Goal: Find specific page/section: Find specific page/section

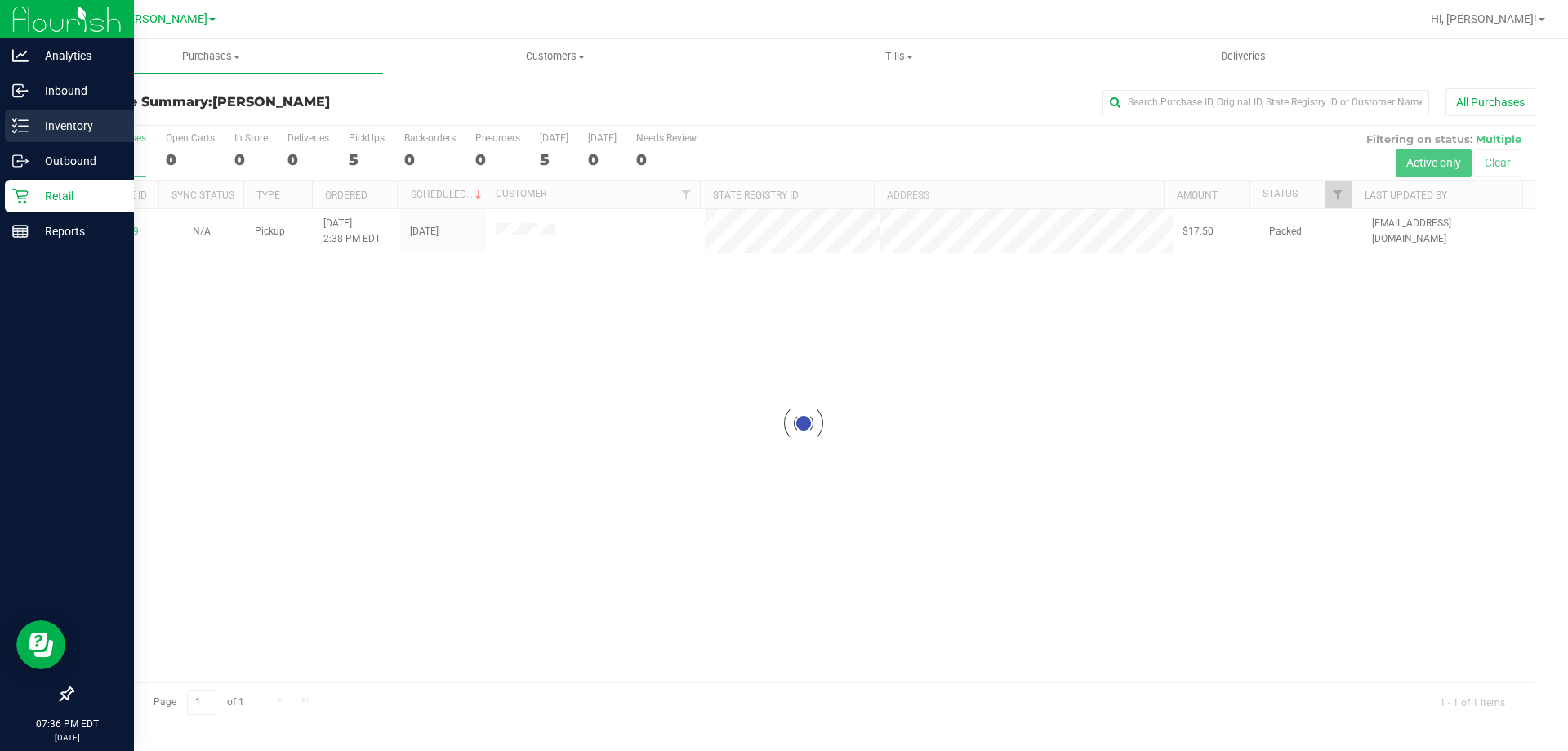
click at [15, 122] on icon at bounding box center [20, 125] width 16 height 16
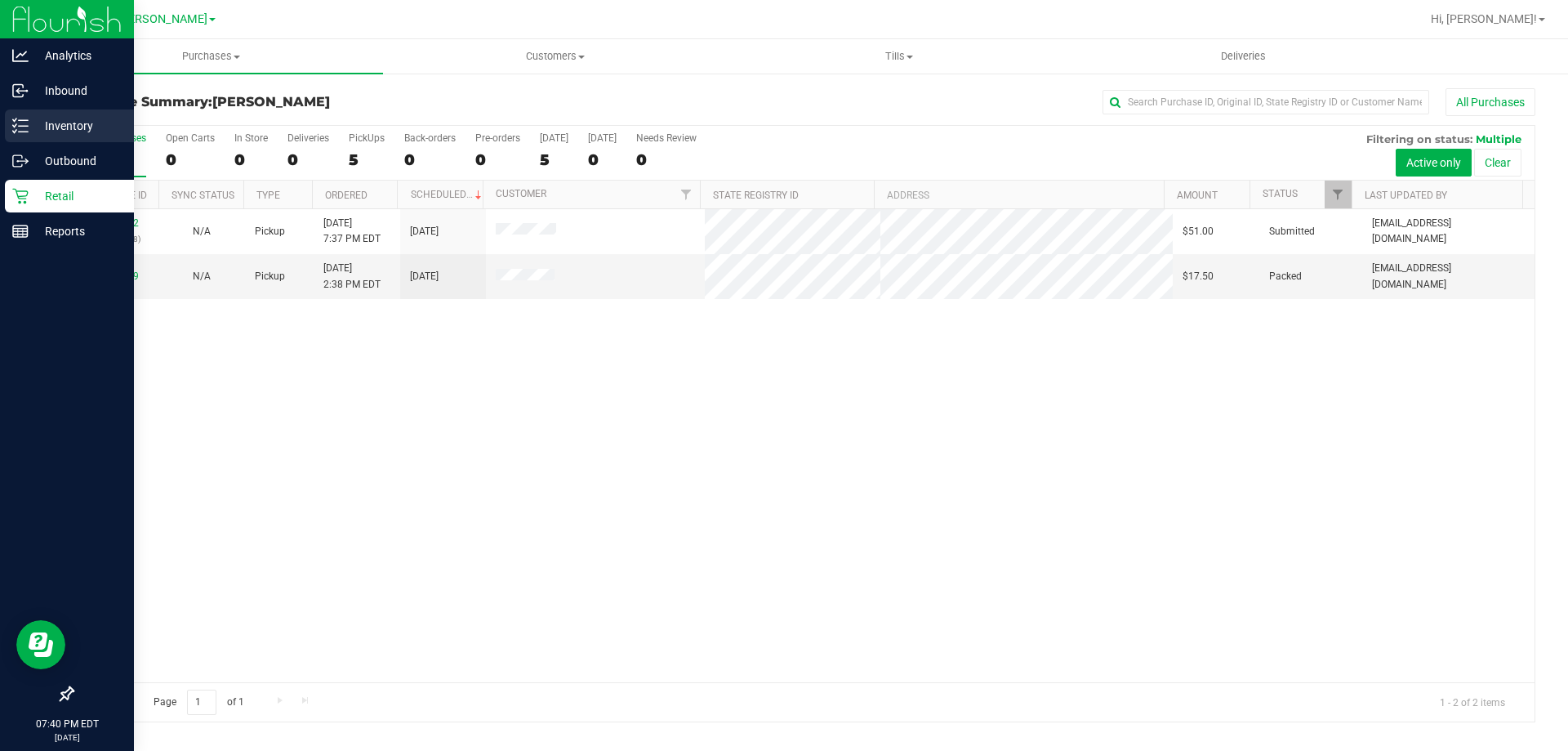
click at [57, 130] on p "Inventory" at bounding box center [77, 125] width 98 height 20
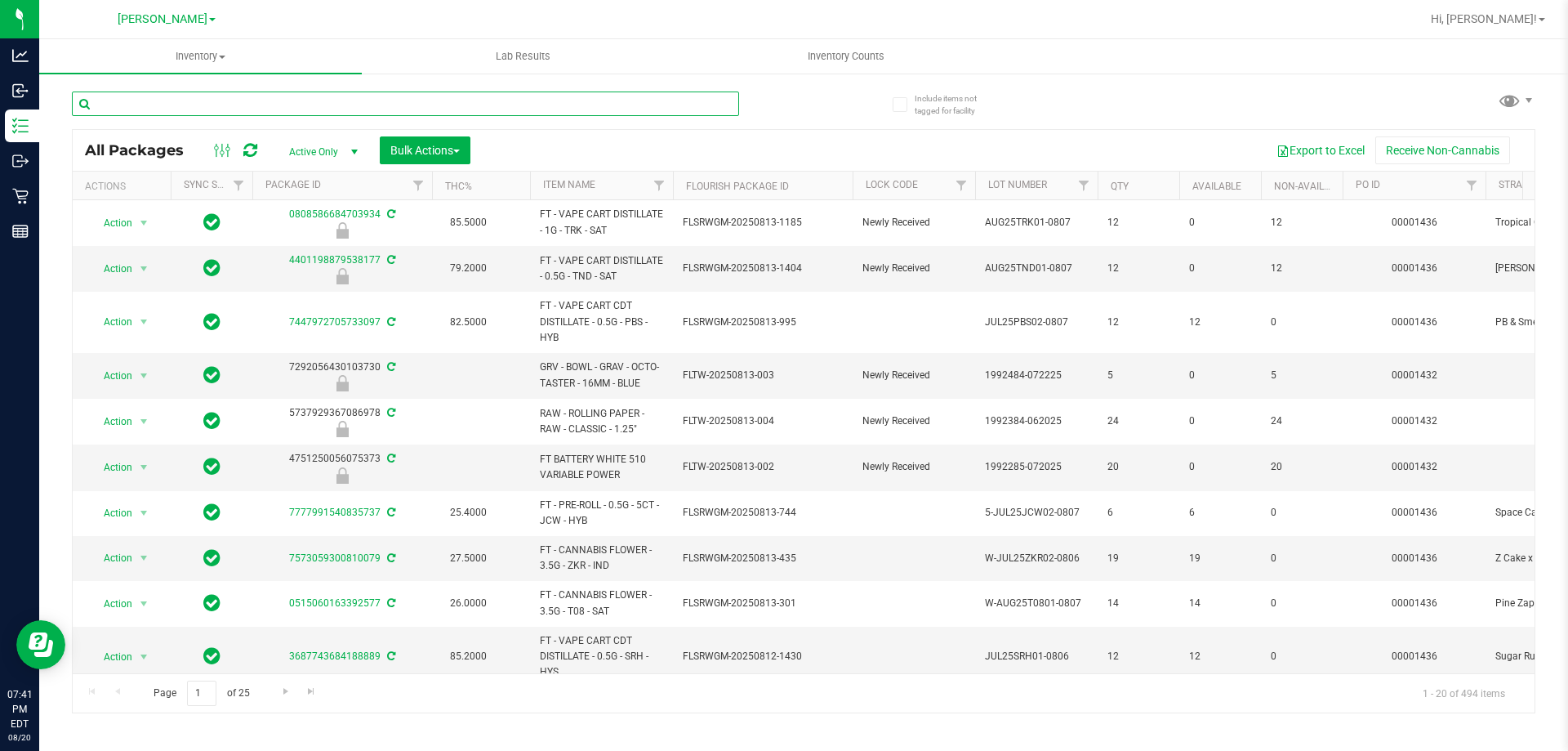
drag, startPoint x: 152, startPoint y: 97, endPoint x: 155, endPoint y: 82, distance: 15.3
click at [152, 95] on input "text" at bounding box center [405, 104] width 667 height 25
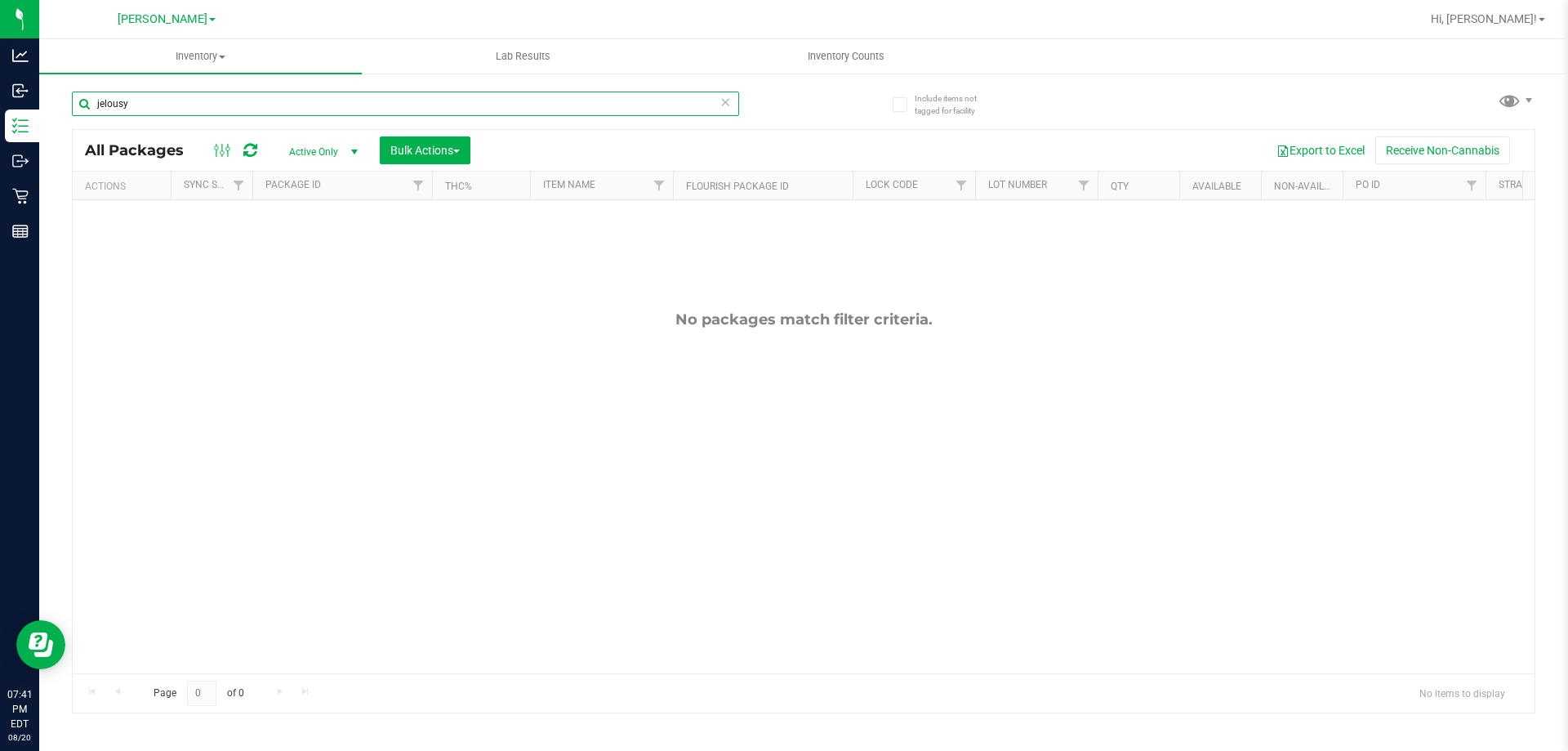
click at [105, 105] on input "jelousy" at bounding box center [405, 104] width 667 height 25
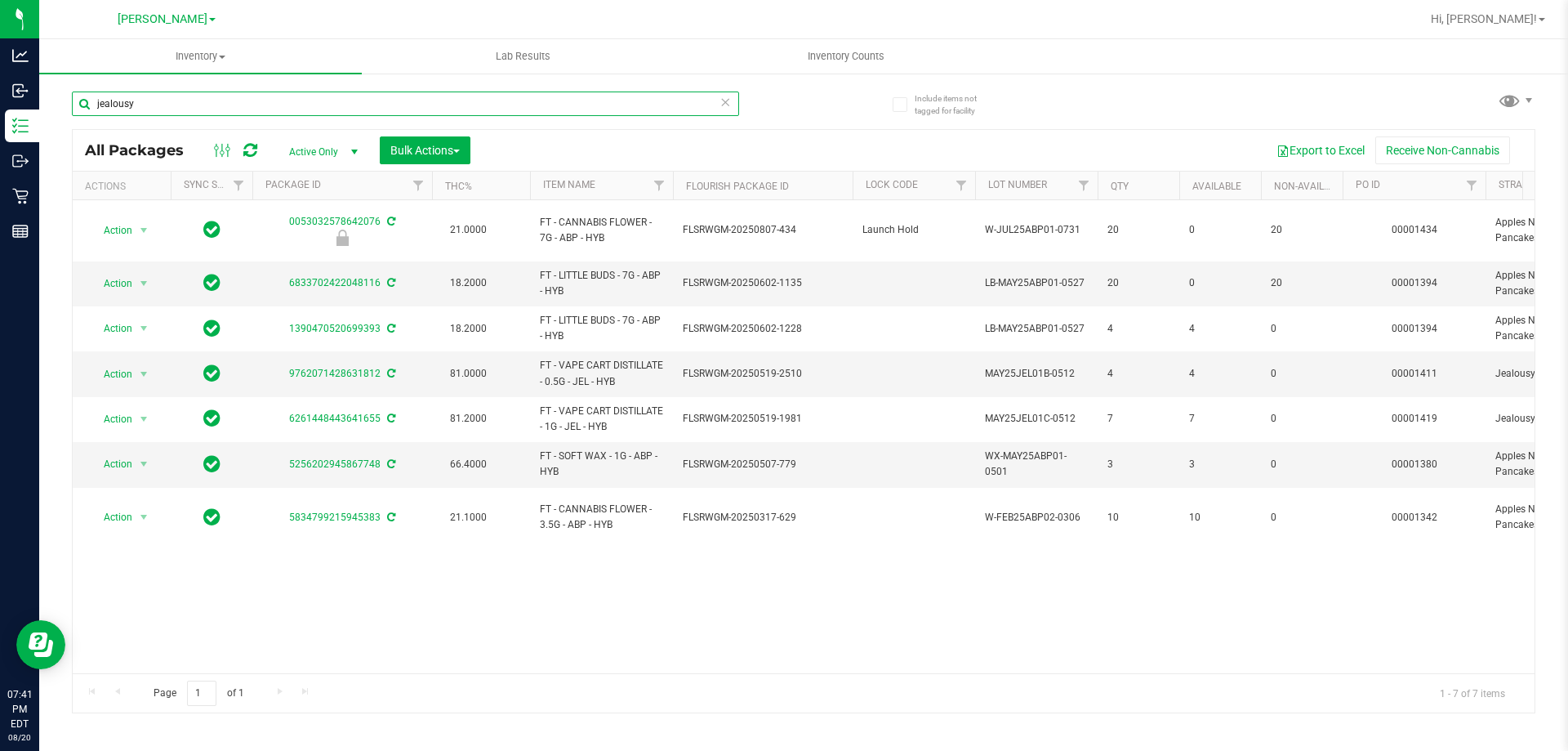
drag, startPoint x: 152, startPoint y: 107, endPoint x: 63, endPoint y: 106, distance: 89.0
click at [63, 106] on div "Include items not tagged for facility jealousy All Packages Active Only Active …" at bounding box center [803, 321] width 1529 height 499
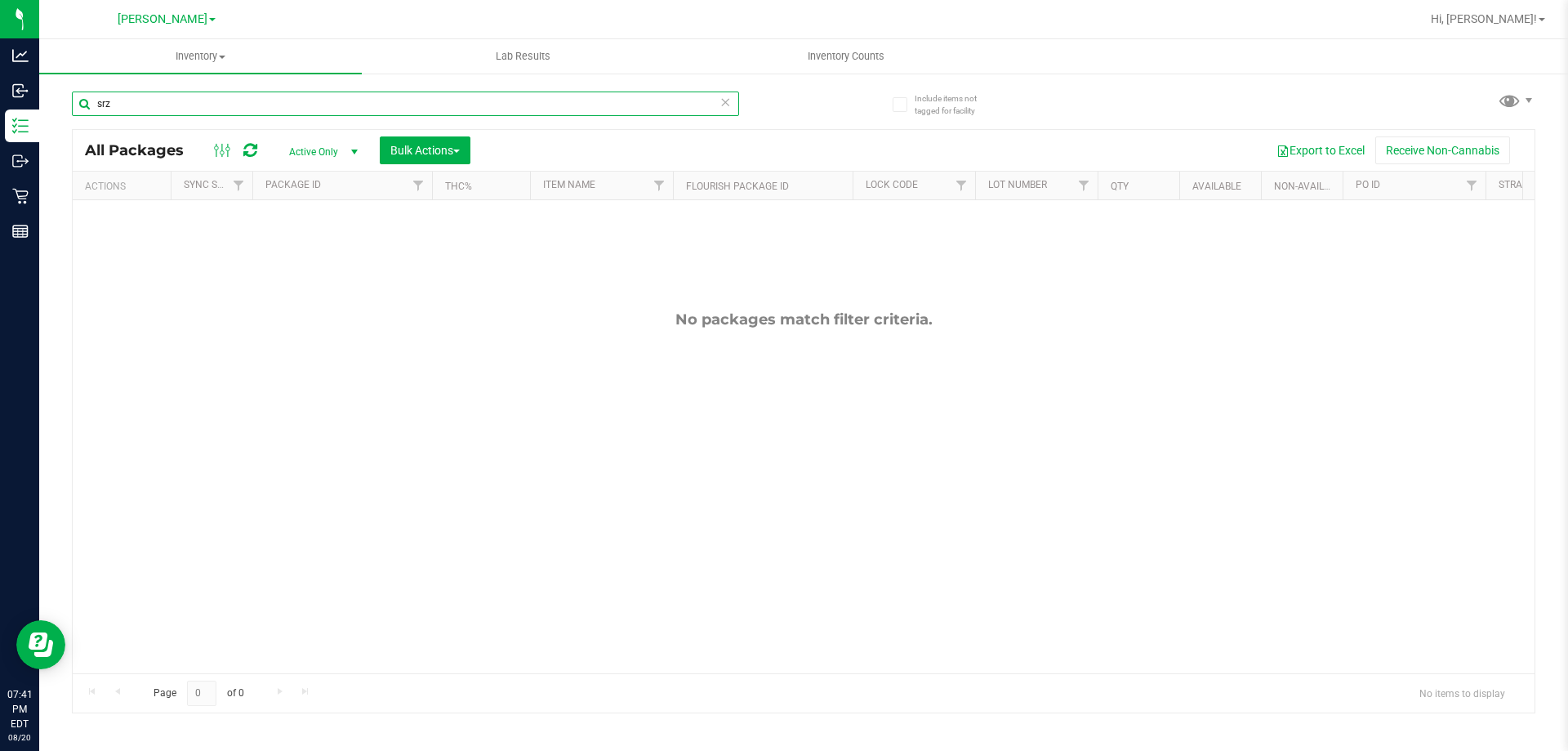
drag, startPoint x: 130, startPoint y: 112, endPoint x: 71, endPoint y: 131, distance: 62.0
click at [71, 131] on div "Include items not tagged for facility srz All Packages Active Only Active Only …" at bounding box center [803, 321] width 1529 height 499
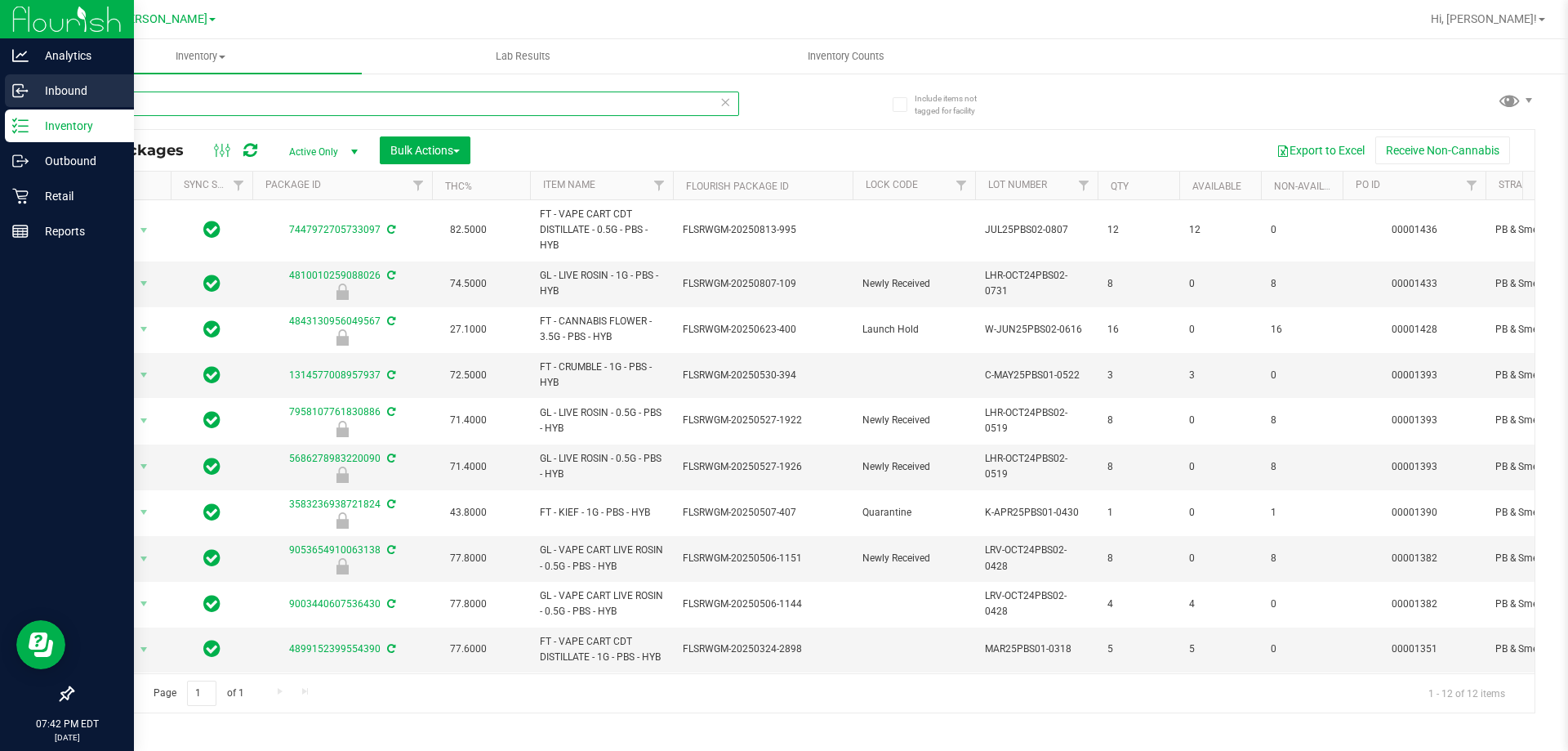
drag, startPoint x: 132, startPoint y: 98, endPoint x: 26, endPoint y: 105, distance: 106.2
click at [26, 105] on div "Analytics Inbound Inventory Outbound Retail Reports 07:42 PM EDT [DATE] 08/20 […" at bounding box center [784, 376] width 1568 height 751
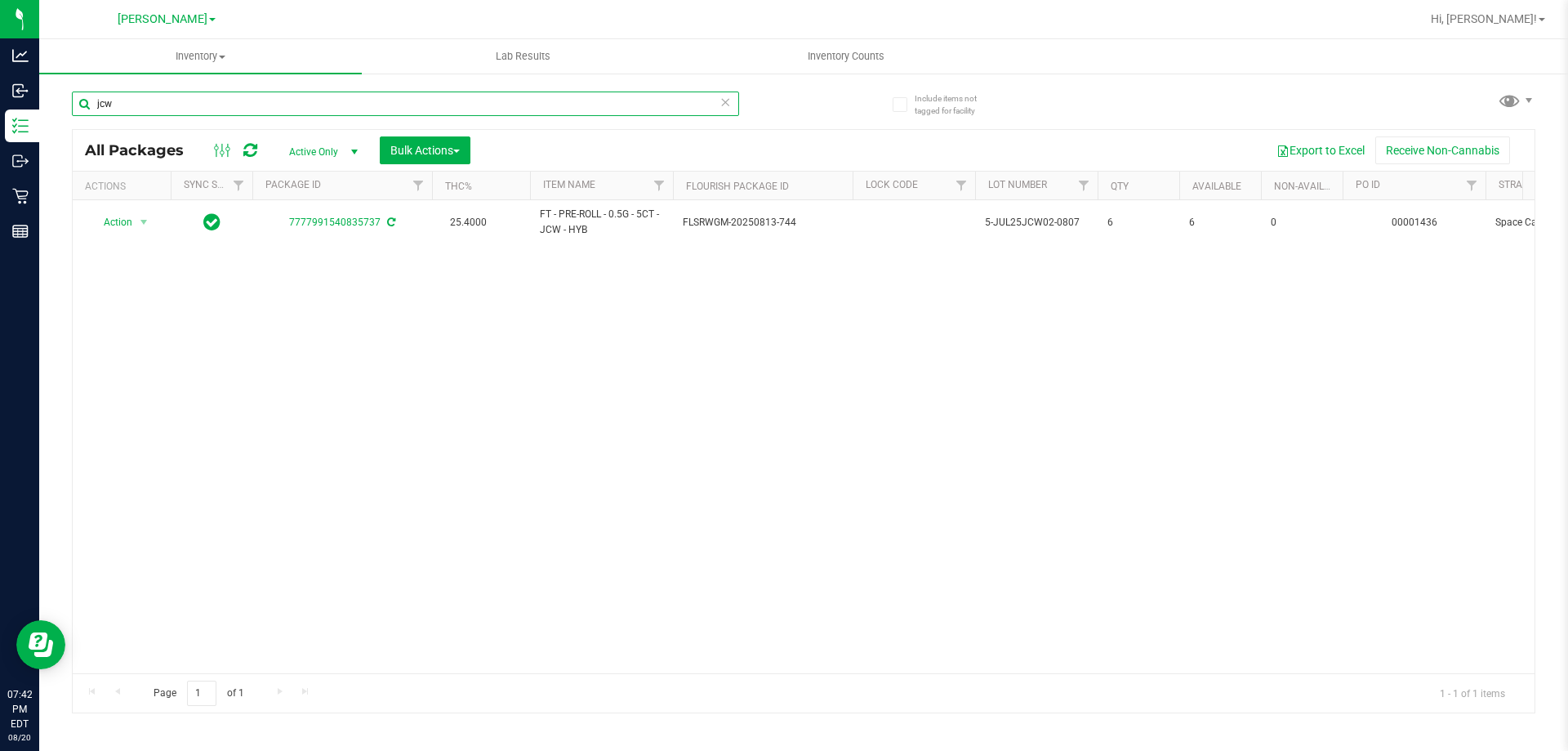
drag, startPoint x: 87, startPoint y: 104, endPoint x: 65, endPoint y: 104, distance: 22.0
click at [65, 104] on div "Include items not tagged for facility jcw All Packages Active Only Active Only …" at bounding box center [803, 321] width 1529 height 499
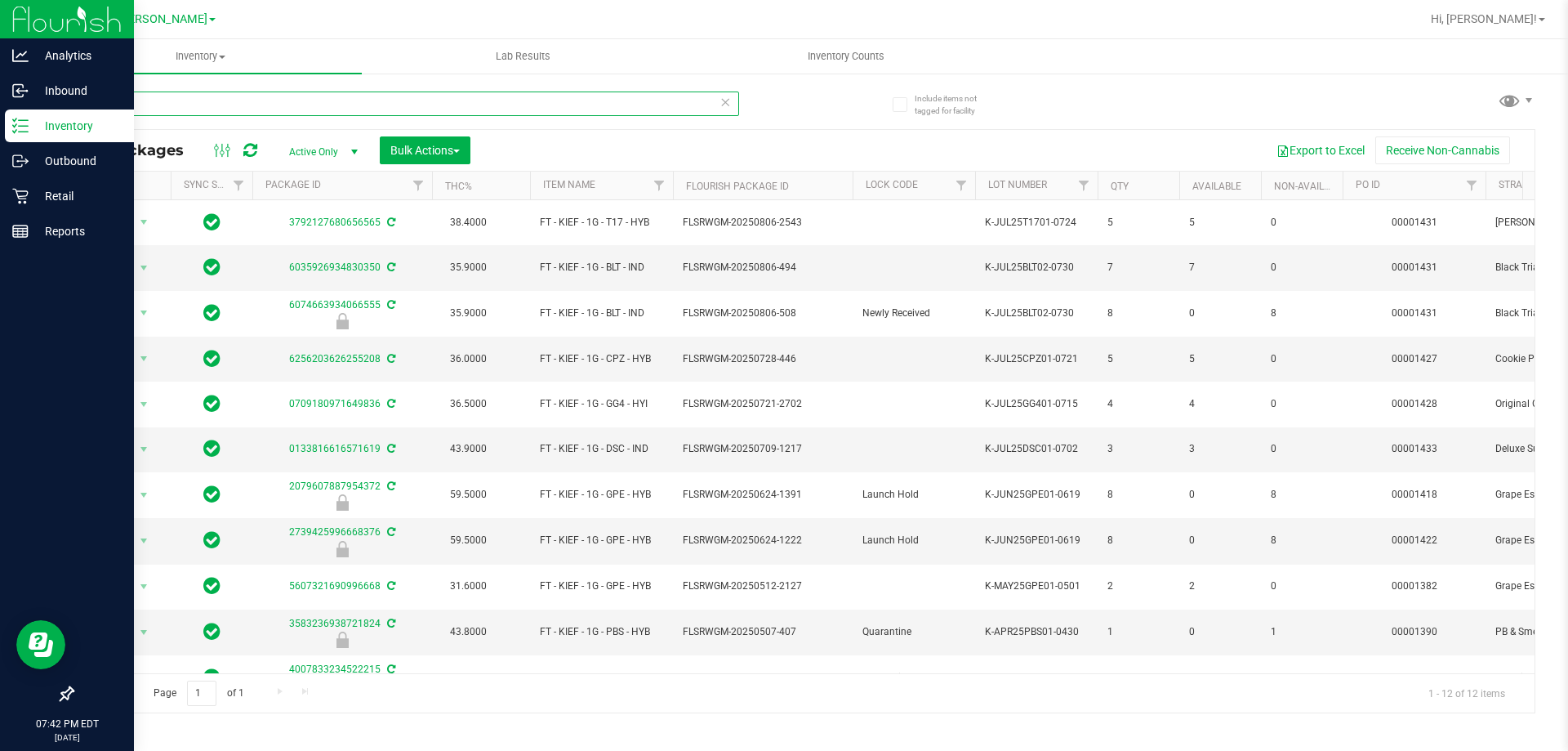
drag, startPoint x: 132, startPoint y: 105, endPoint x: 36, endPoint y: 118, distance: 96.9
click at [36, 118] on div "Analytics Inbound Inventory Outbound Retail Reports 07:42 PM EDT [DATE] 08/20 […" at bounding box center [784, 376] width 1568 height 751
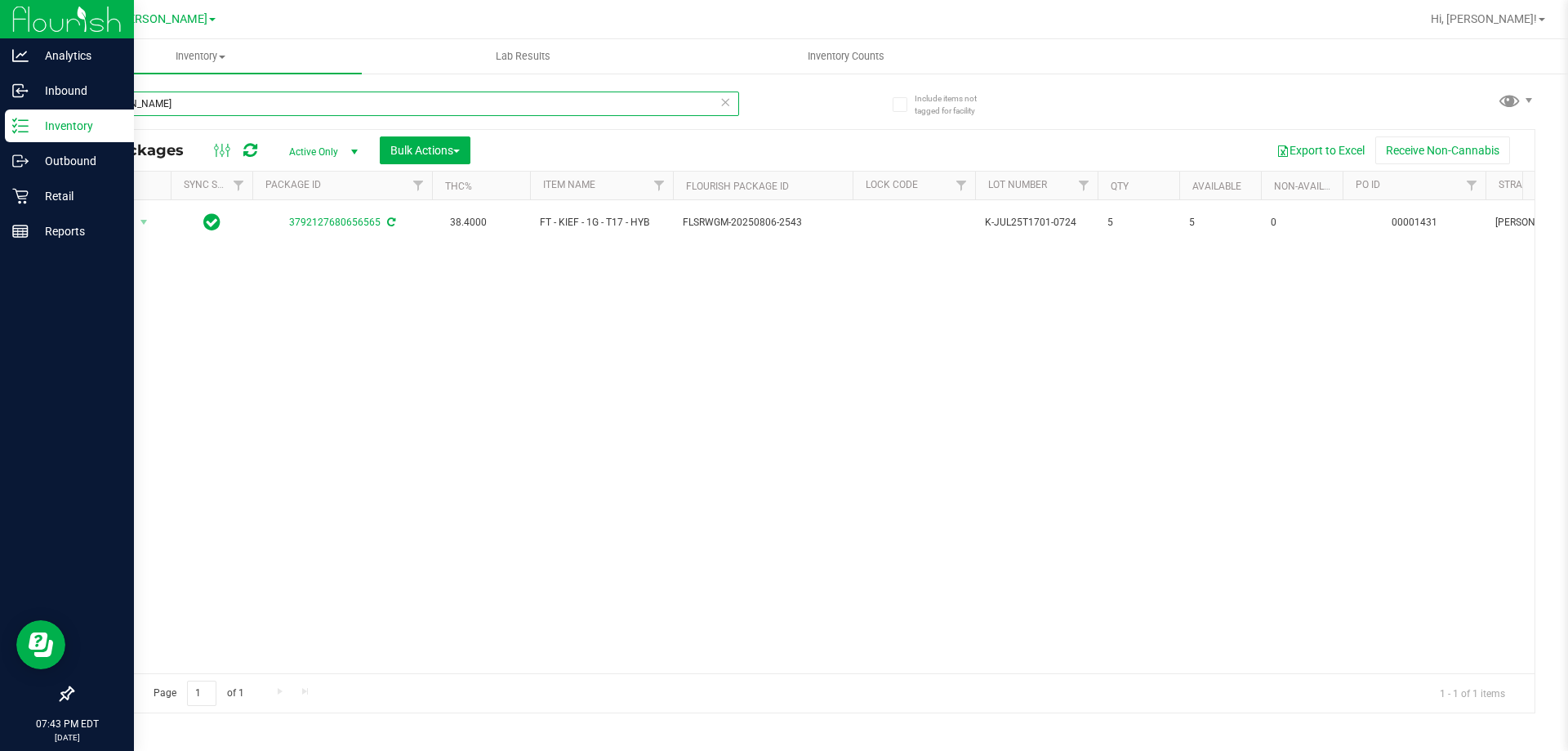
drag, startPoint x: 164, startPoint y: 97, endPoint x: 23, endPoint y: 119, distance: 142.7
click at [23, 119] on div "Analytics Inbound Inventory Outbound Retail Reports 07:43 PM EDT [DATE] 08/20 […" at bounding box center [784, 376] width 1568 height 751
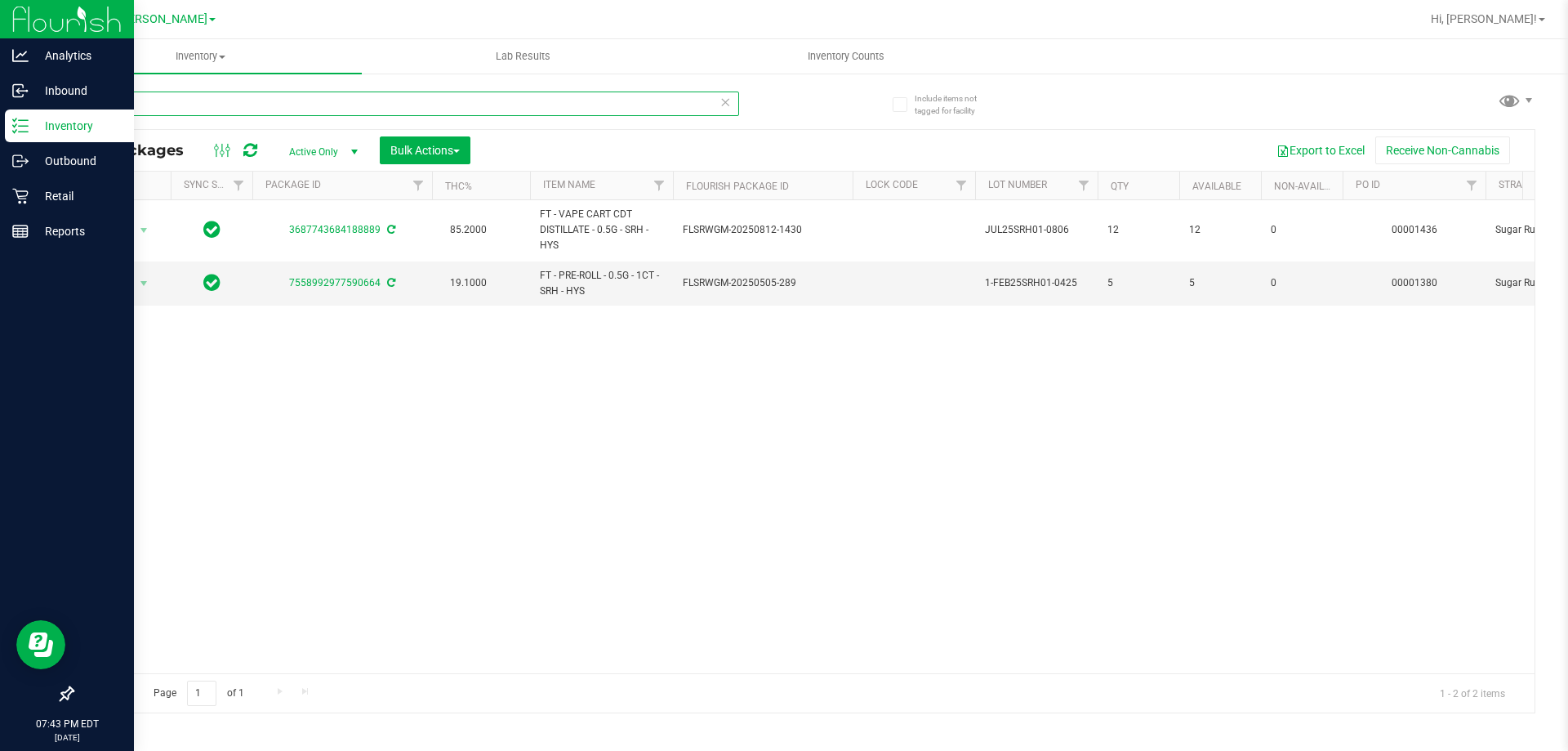
drag, startPoint x: 127, startPoint y: 108, endPoint x: 11, endPoint y: 116, distance: 116.3
click at [11, 116] on div "Analytics Inbound Inventory Outbound Retail Reports 07:43 PM EDT [DATE] 08/20 […" at bounding box center [784, 376] width 1568 height 751
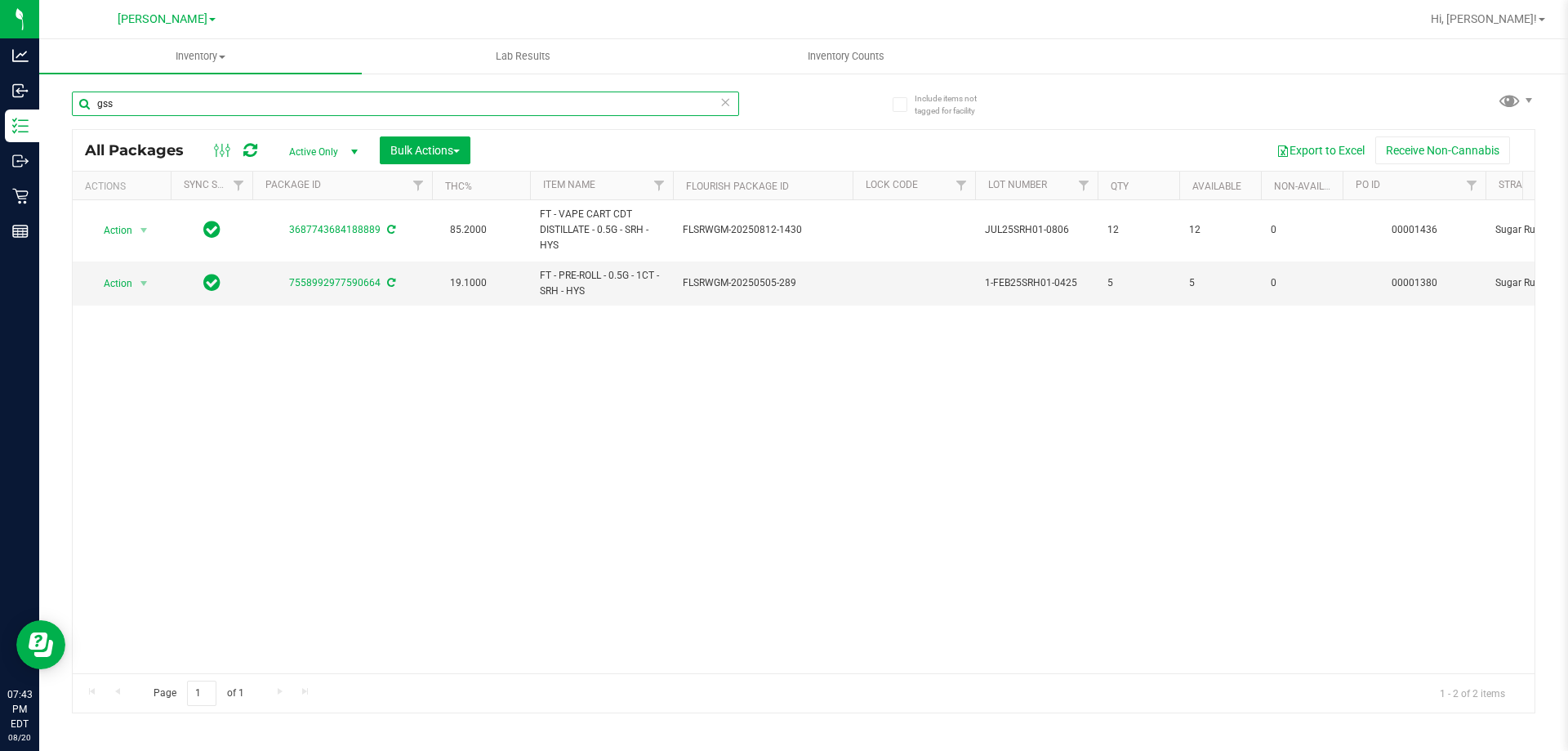
type input "gss"
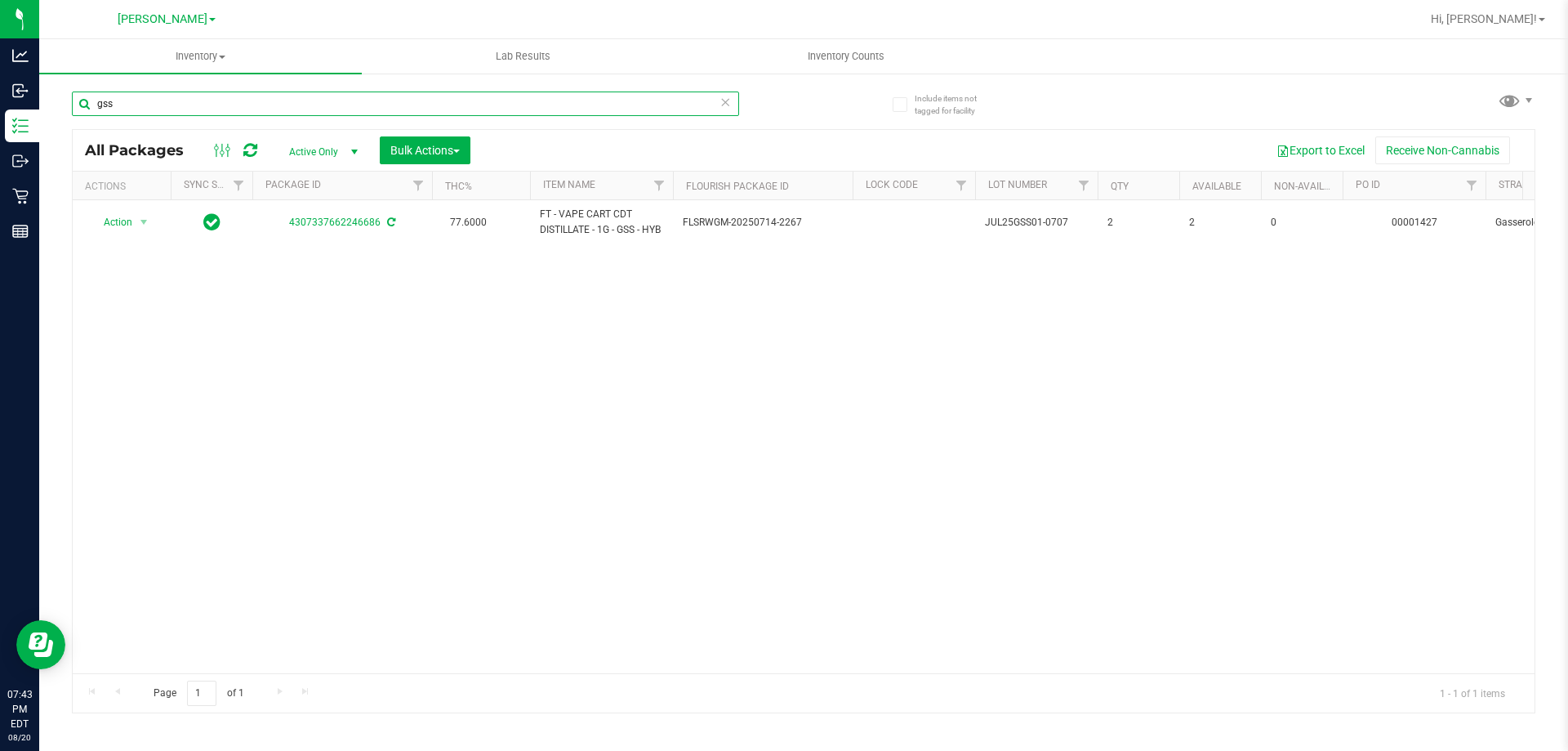
drag, startPoint x: 138, startPoint y: 102, endPoint x: 42, endPoint y: 110, distance: 96.3
click at [47, 110] on div "Include items not tagged for facility gss All Packages Active Only Active Only …" at bounding box center [803, 321] width 1529 height 499
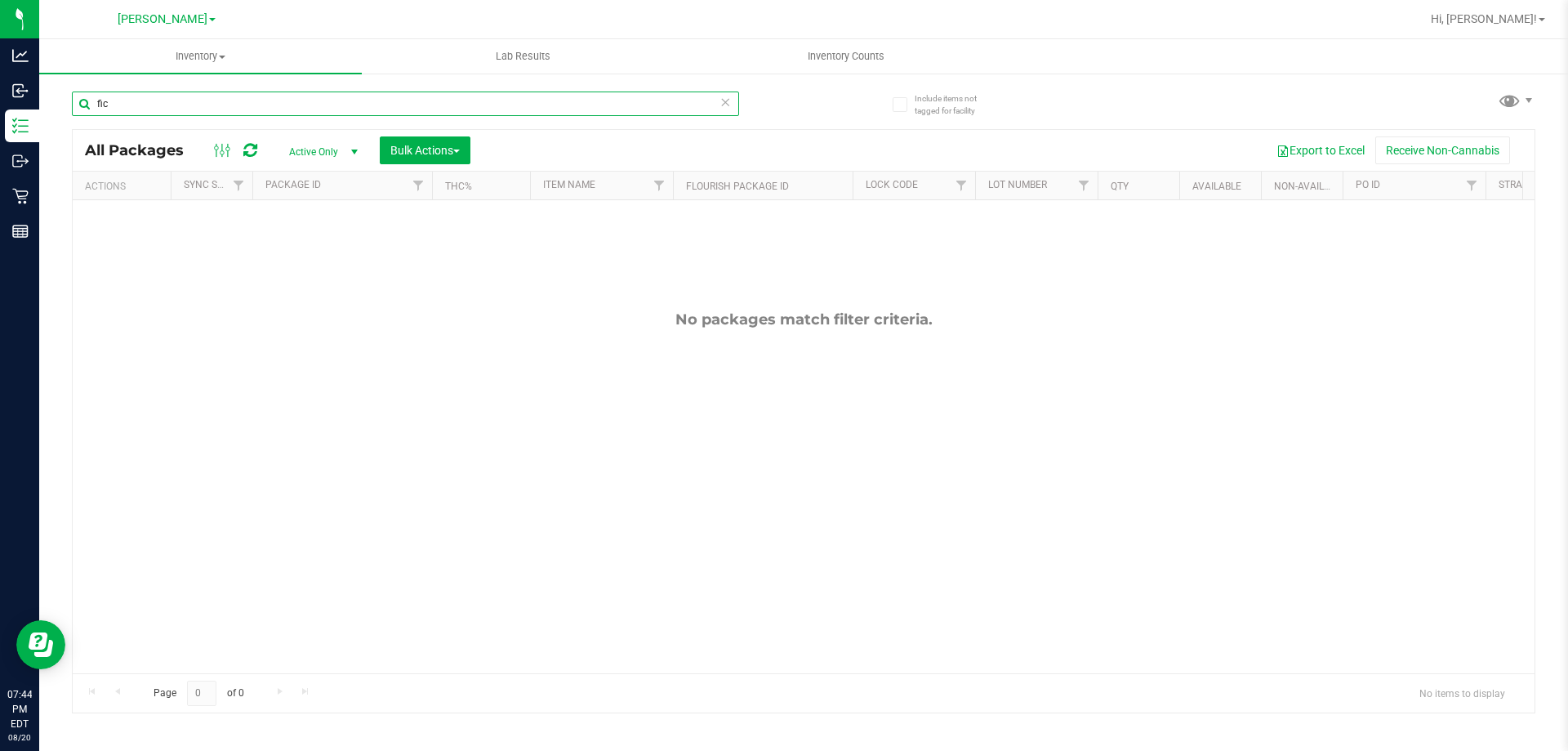
drag, startPoint x: 113, startPoint y: 102, endPoint x: 82, endPoint y: 102, distance: 31.0
click at [82, 102] on input "fic" at bounding box center [405, 104] width 667 height 25
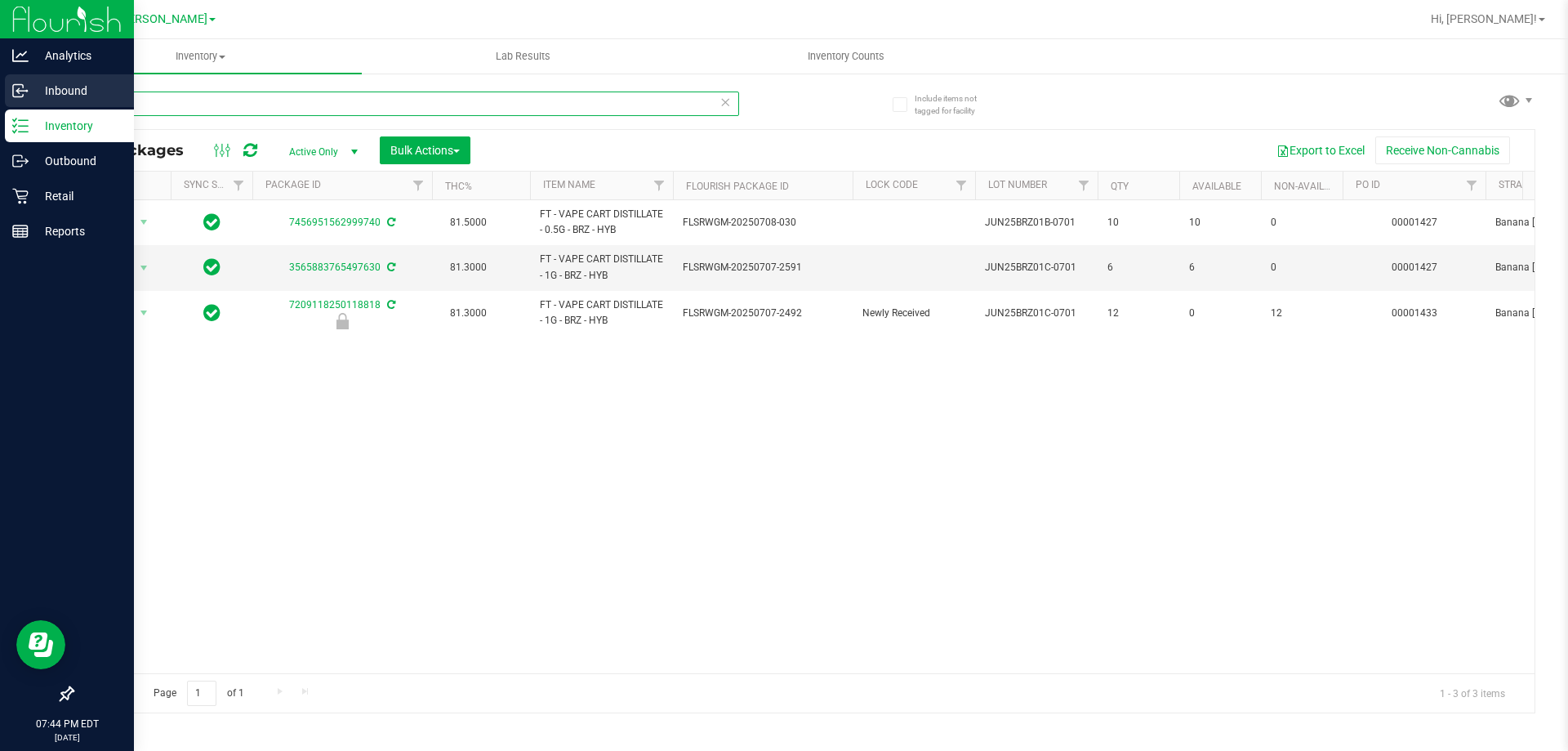
drag, startPoint x: 138, startPoint y: 99, endPoint x: 5, endPoint y: 106, distance: 133.2
click at [0, 103] on div "Analytics Inbound Inventory Outbound Retail Reports 07:44 PM EDT [DATE] 08/20 […" at bounding box center [784, 376] width 1568 height 751
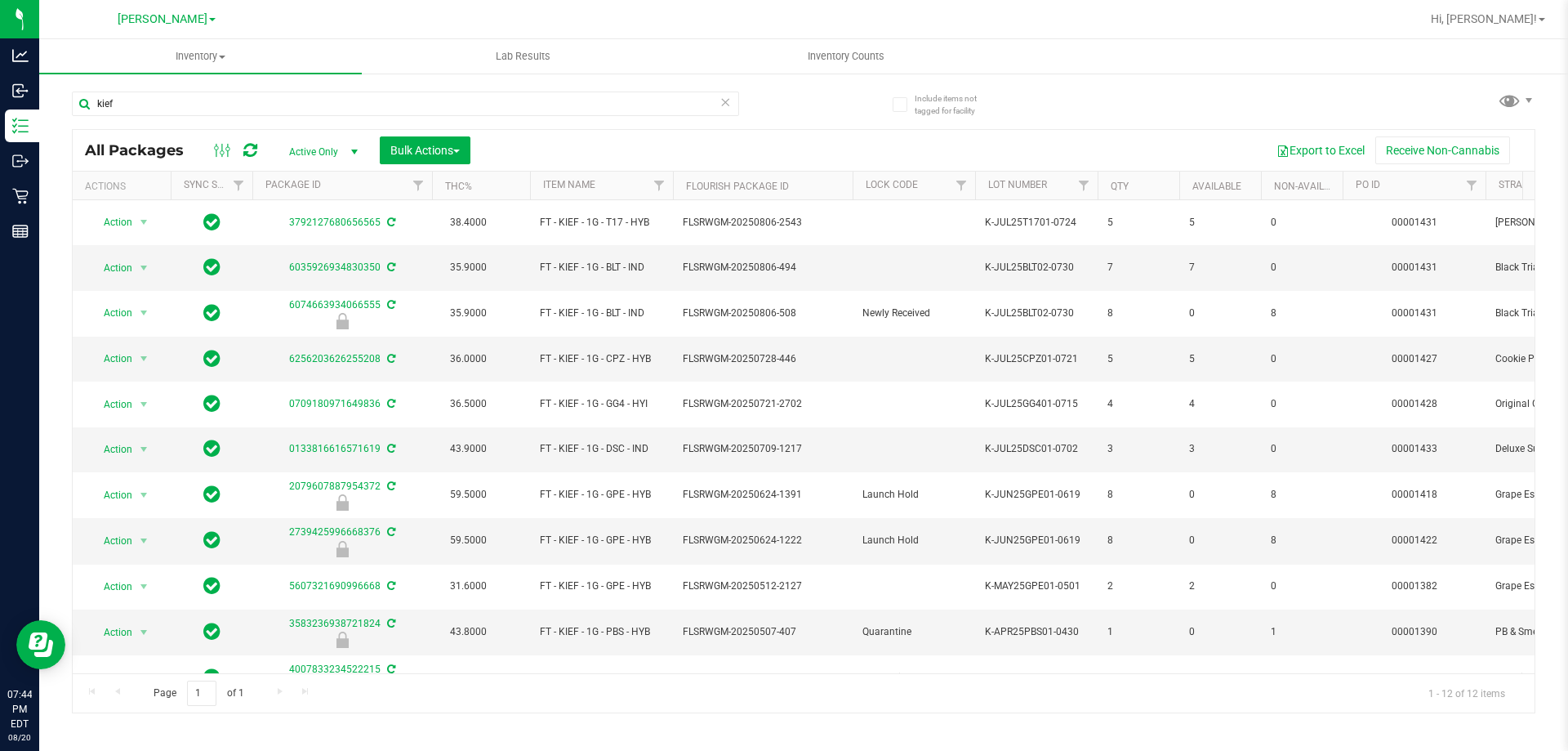
click at [612, 191] on th "Item Name" at bounding box center [602, 186] width 143 height 29
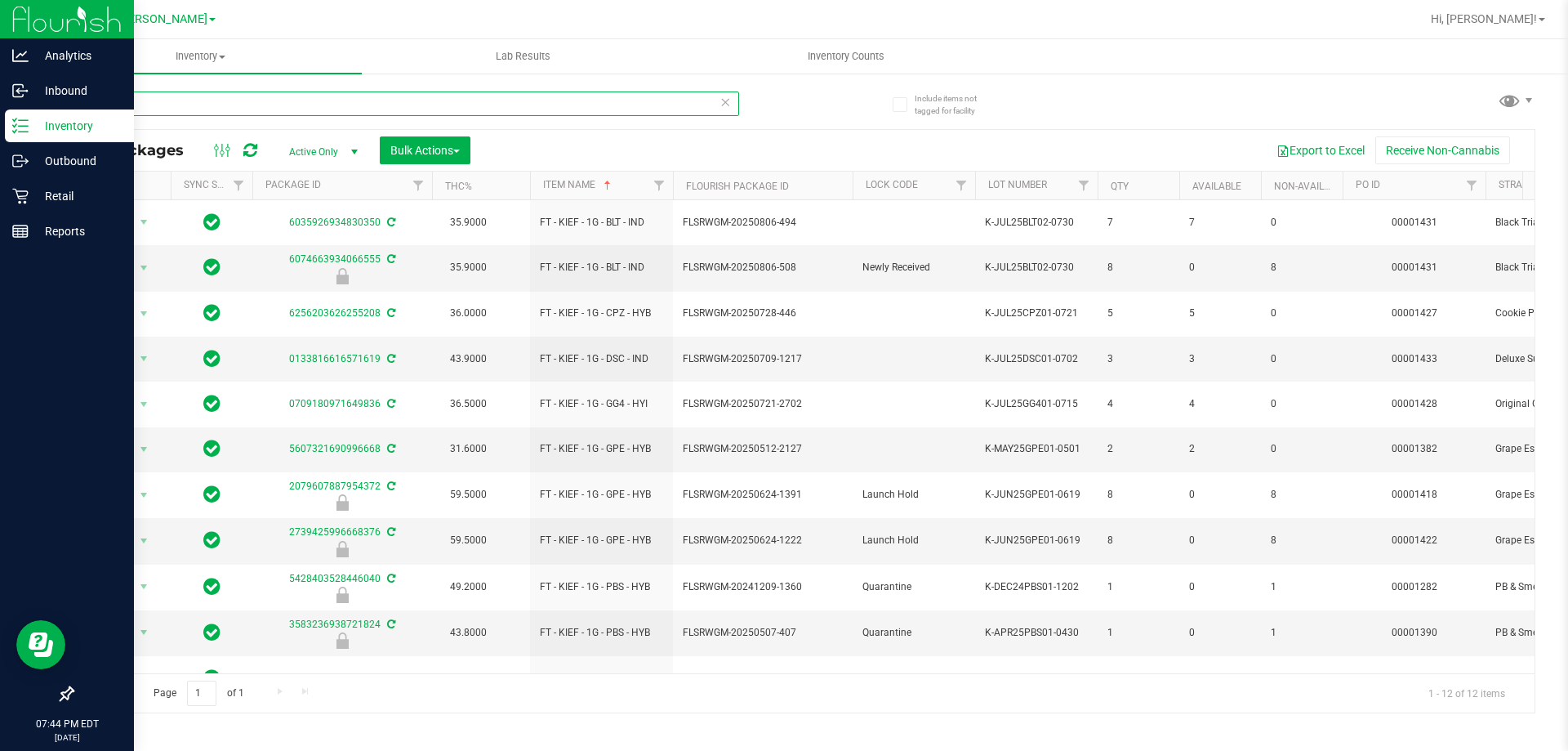
drag, startPoint x: 119, startPoint y: 105, endPoint x: 0, endPoint y: 122, distance: 120.2
click at [42, 109] on div "Include items not tagged for facility kief All Packages Active Only Active Only…" at bounding box center [803, 321] width 1529 height 499
type input "elr"
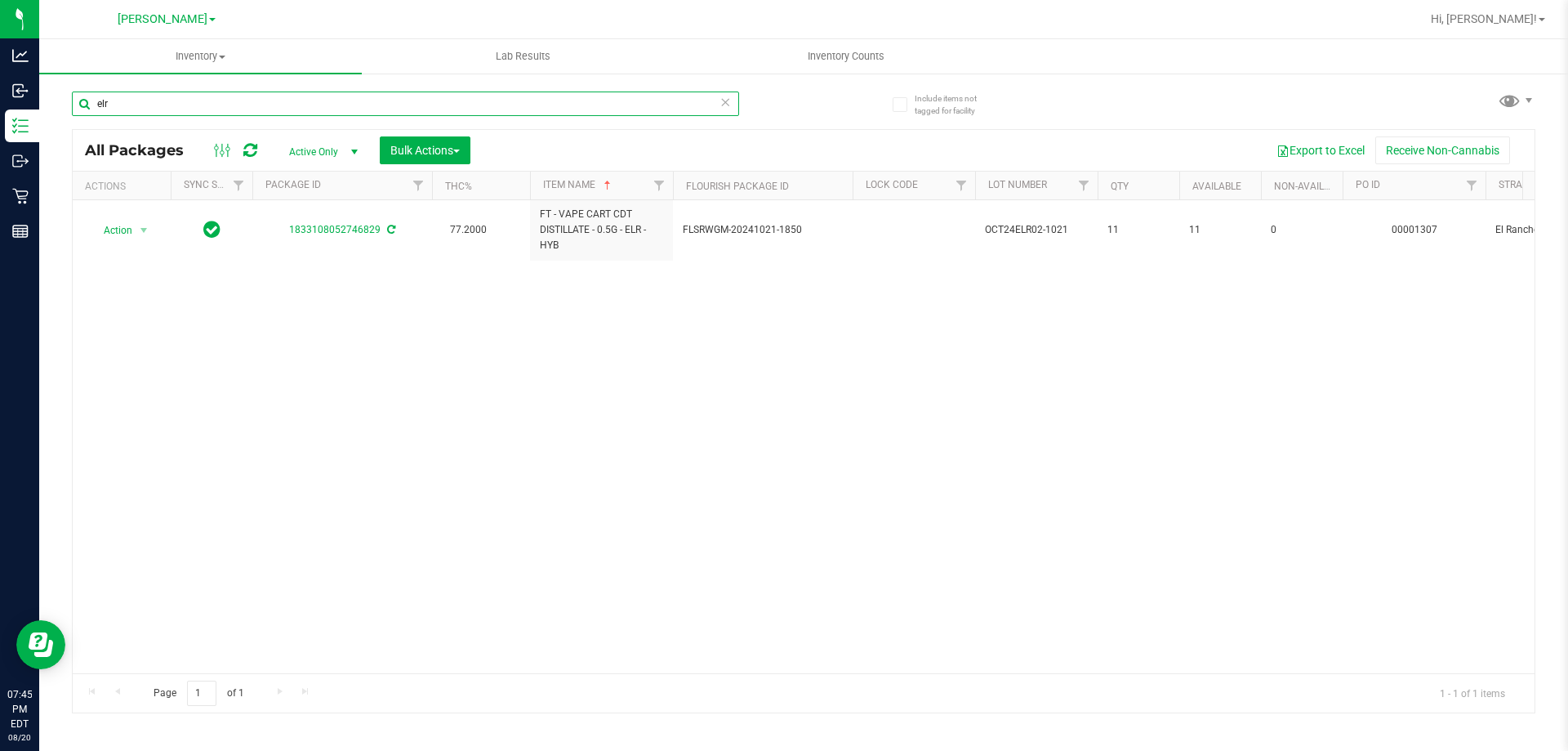
drag, startPoint x: 124, startPoint y: 110, endPoint x: 62, endPoint y: 118, distance: 62.5
click at [62, 118] on div "Include items not tagged for facility elr All Packages Active Only Active Only …" at bounding box center [803, 321] width 1529 height 499
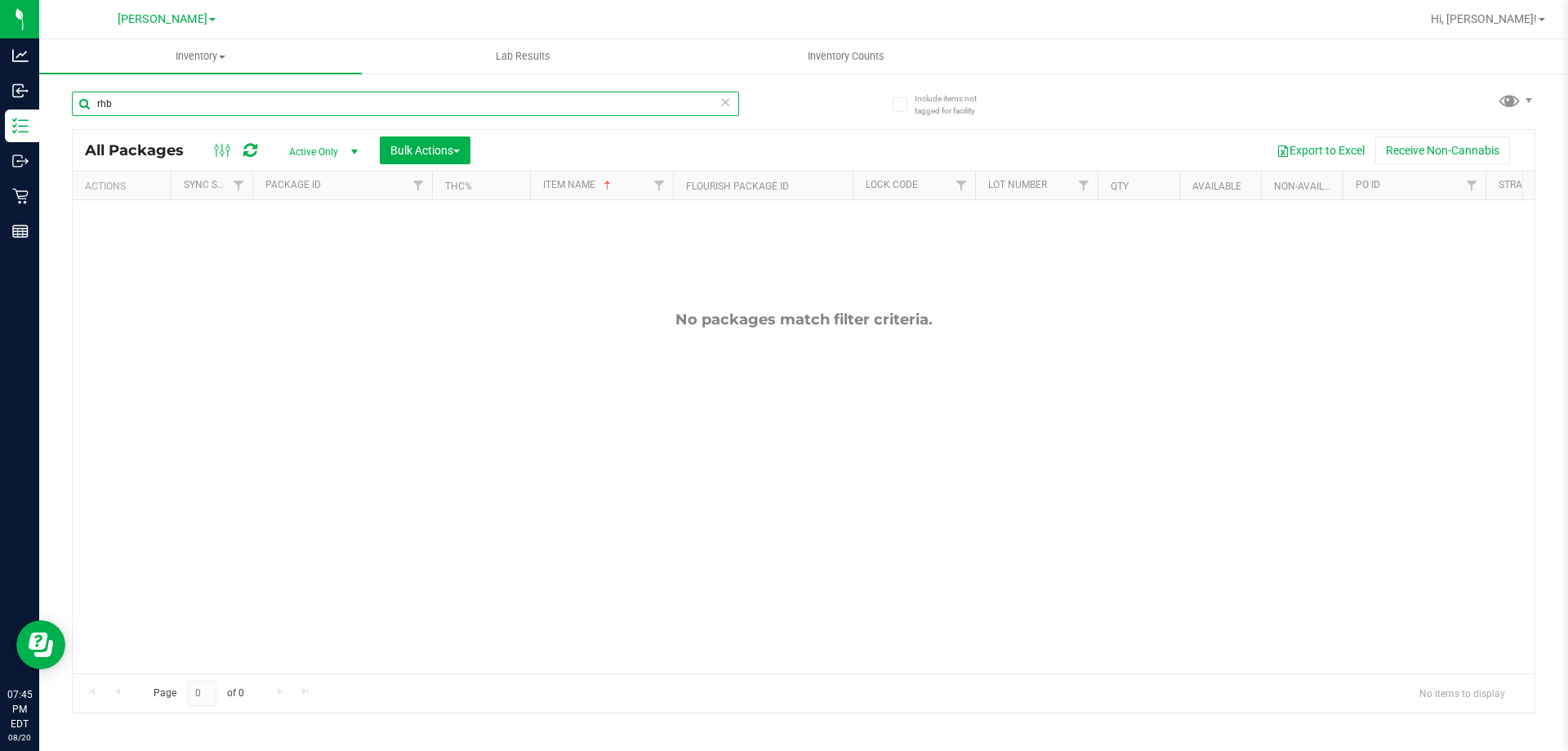
drag, startPoint x: 125, startPoint y: 106, endPoint x: 76, endPoint y: 105, distance: 49.0
click at [76, 105] on input "rhb" at bounding box center [405, 104] width 667 height 25
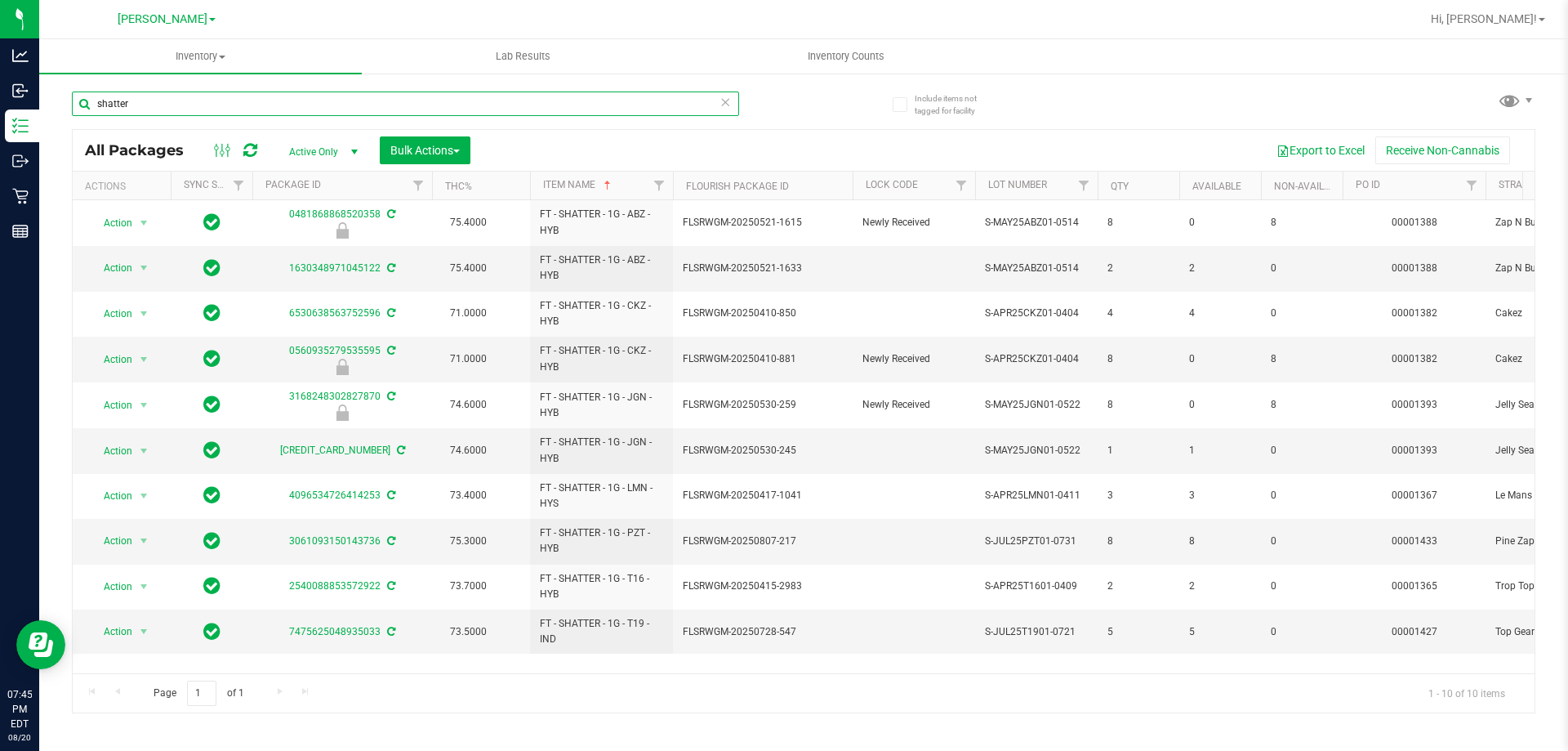
drag, startPoint x: 139, startPoint y: 106, endPoint x: 66, endPoint y: 110, distance: 73.1
click at [61, 108] on div "Include items not tagged for facility shatter All Packages Active Only Active O…" at bounding box center [803, 321] width 1529 height 499
type input "abp"
